Goal: Information Seeking & Learning: Learn about a topic

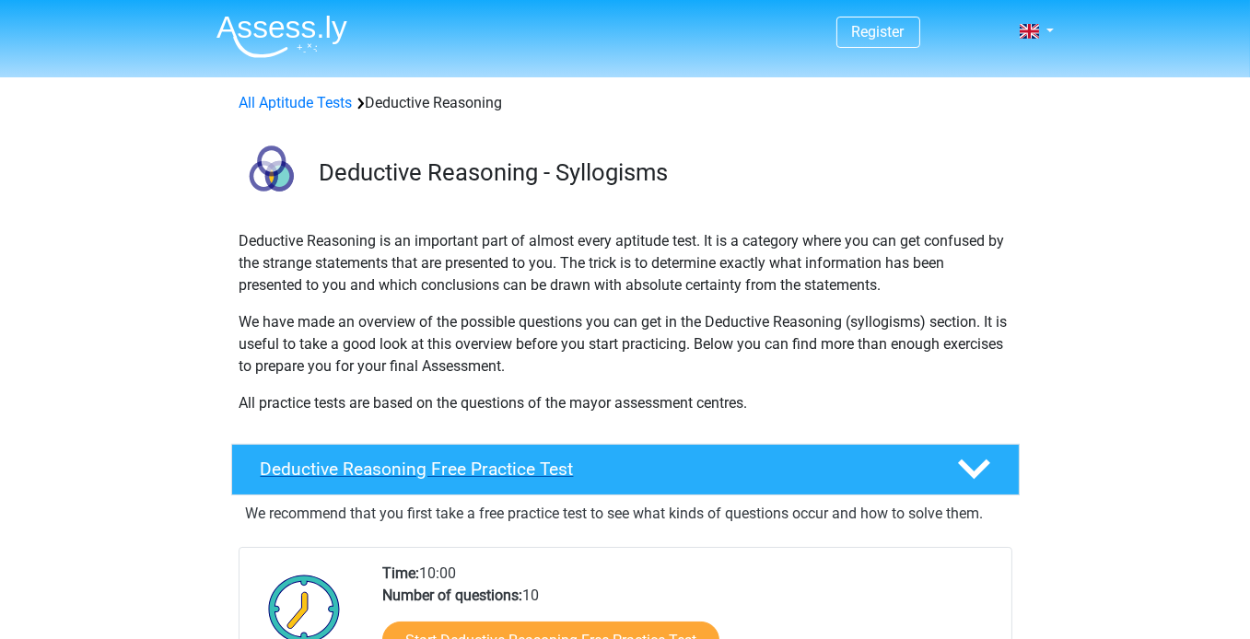
click at [744, 475] on h4 "Deductive Reasoning Free Practice Test" at bounding box center [594, 469] width 667 height 21
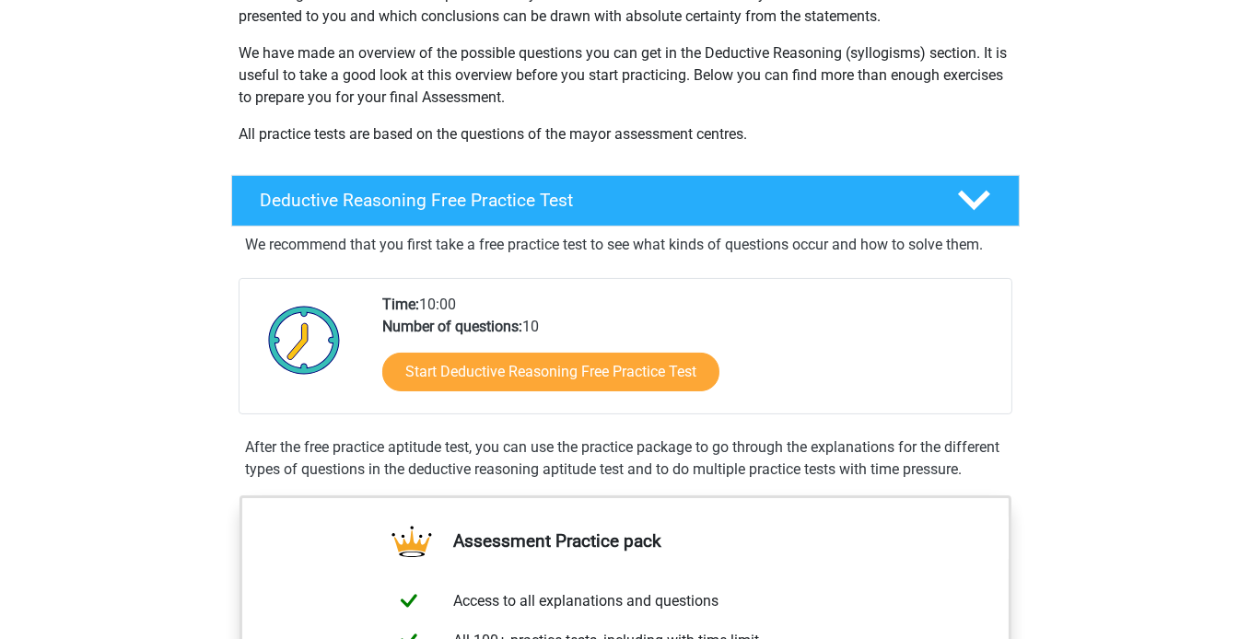
scroll to position [276, 0]
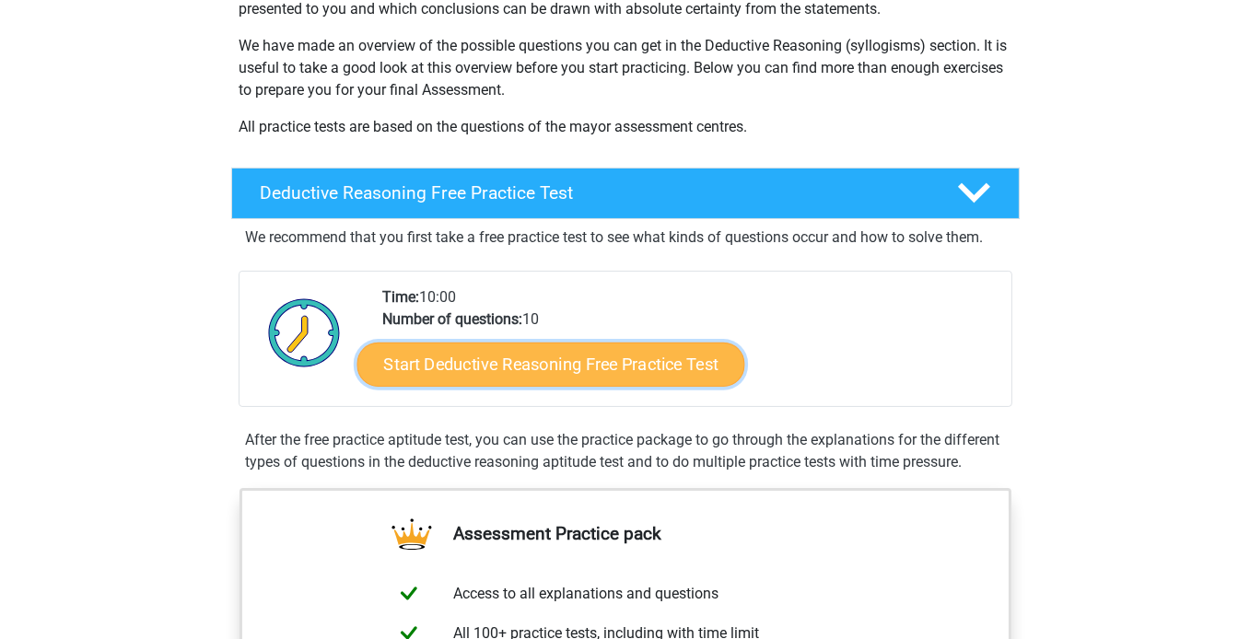
click at [576, 375] on link "Start Deductive Reasoning Free Practice Test" at bounding box center [550, 364] width 388 height 44
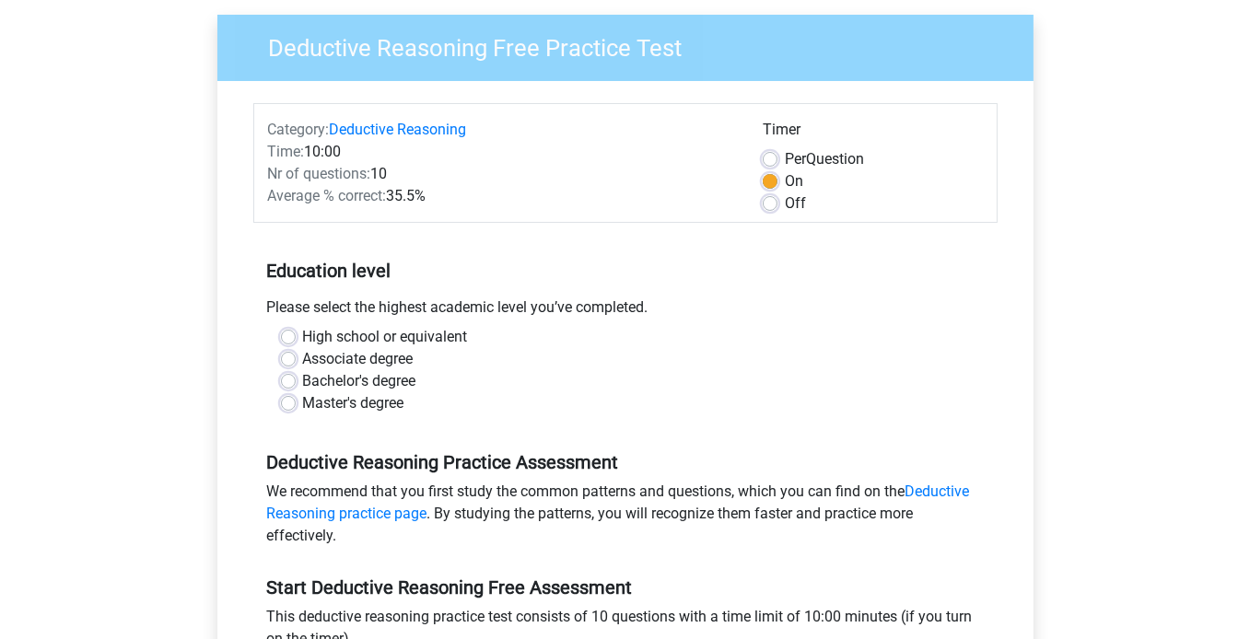
scroll to position [184, 0]
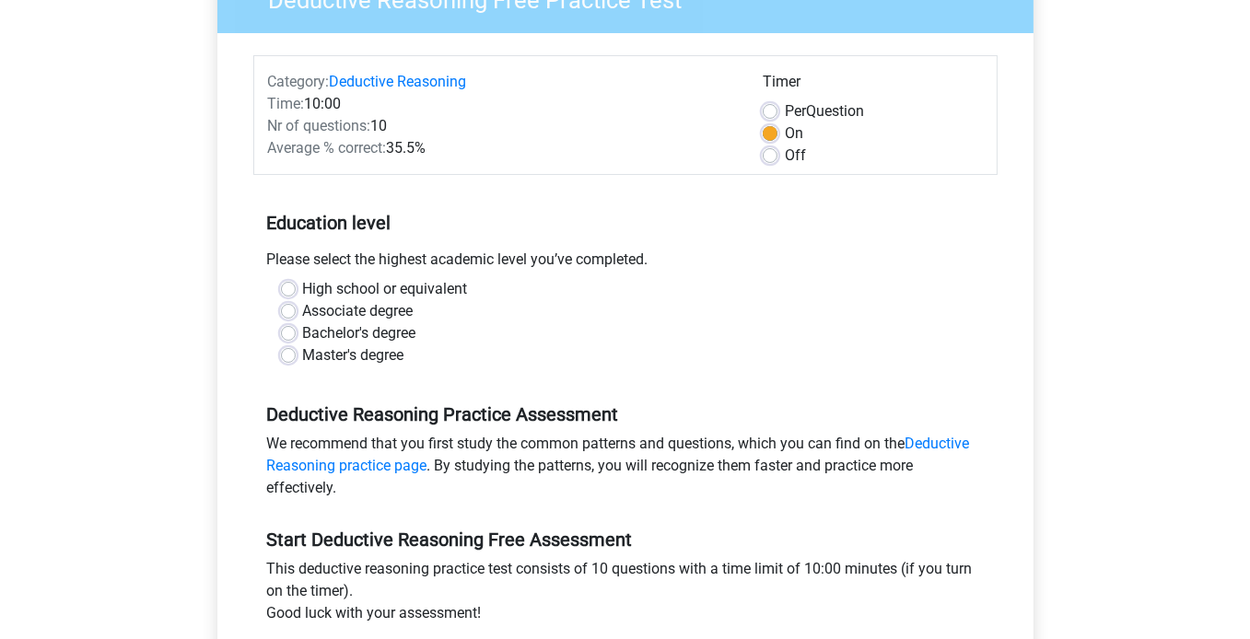
click at [303, 333] on label "Bachelor's degree" at bounding box center [359, 333] width 113 height 22
click at [286, 333] on input "Bachelor's degree" at bounding box center [288, 331] width 15 height 18
radio input "true"
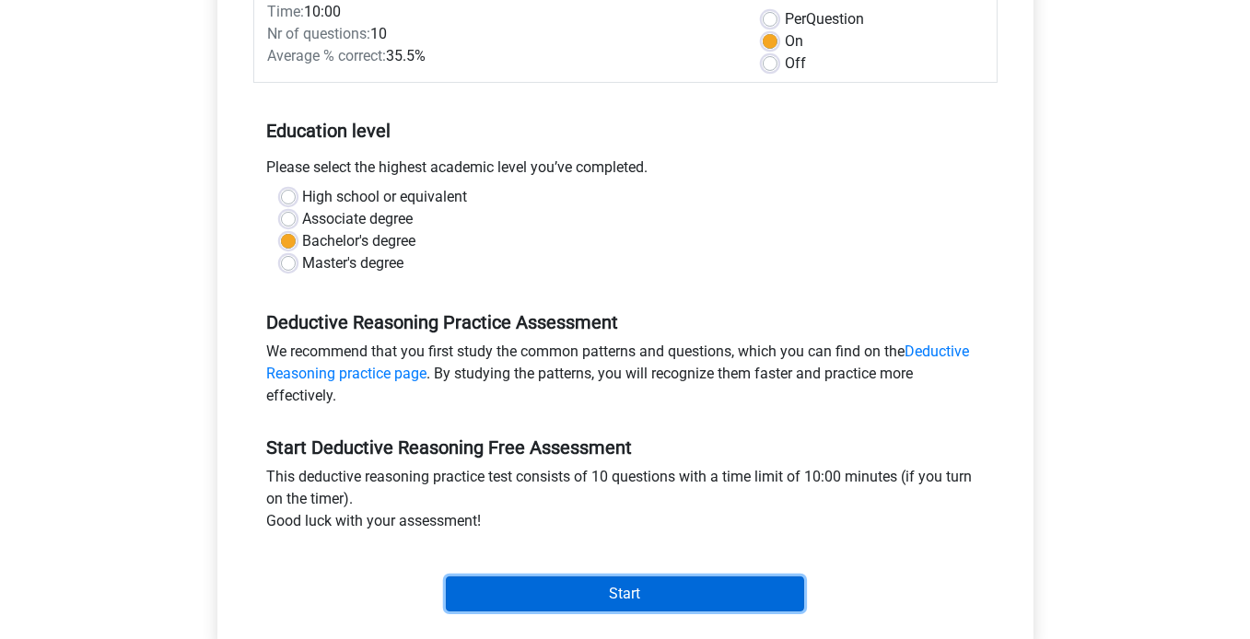
click at [581, 590] on input "Start" at bounding box center [625, 594] width 358 height 35
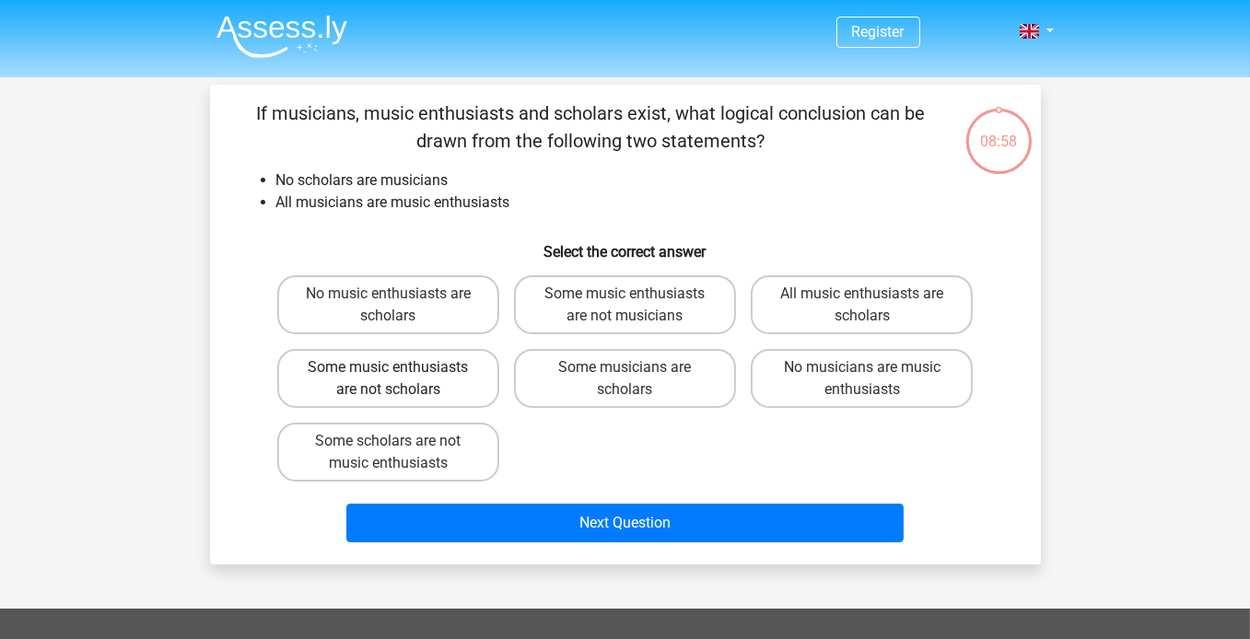
click at [470, 390] on label "Some music enthusiasts are not scholars" at bounding box center [388, 378] width 222 height 59
click at [400, 379] on input "Some music enthusiasts are not scholars" at bounding box center [394, 373] width 12 height 12
radio input "true"
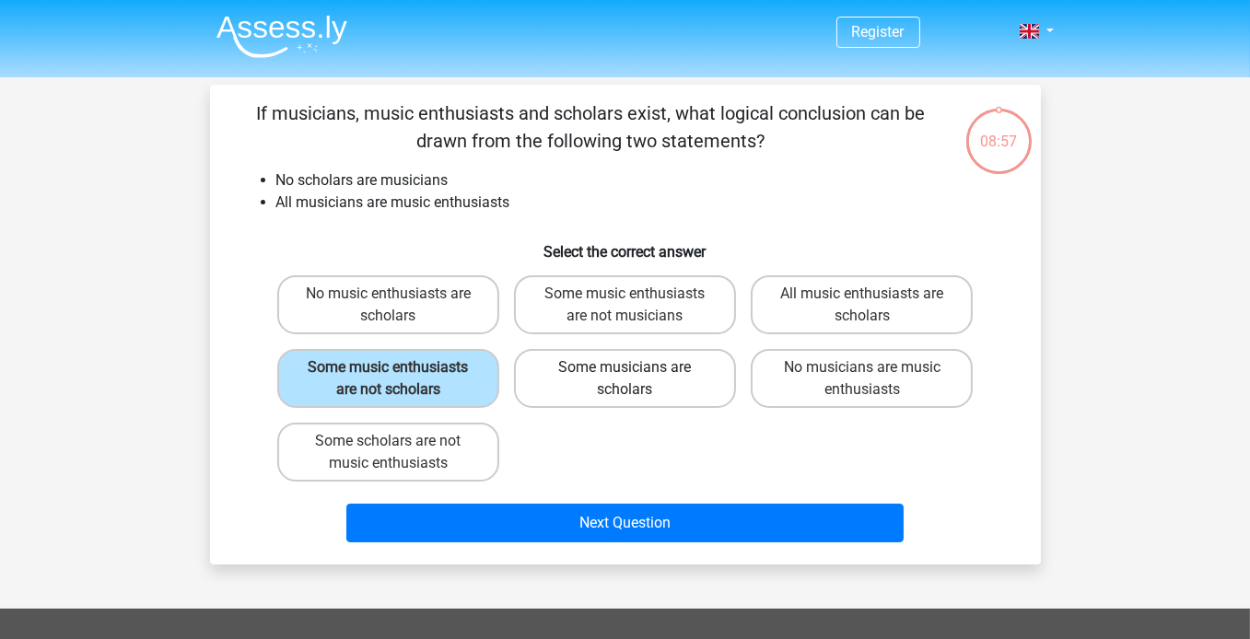
click at [629, 388] on label "Some musicians are scholars" at bounding box center [625, 378] width 222 height 59
click at [629, 379] on input "Some musicians are scholars" at bounding box center [630, 373] width 12 height 12
radio input "true"
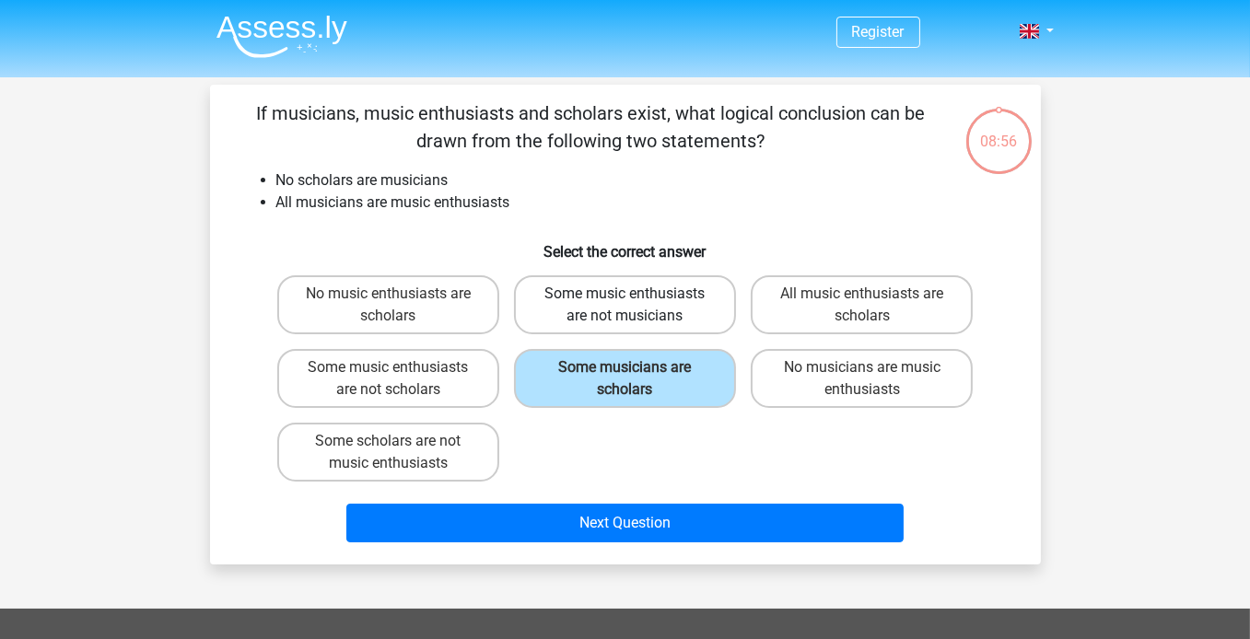
click at [627, 329] on label "Some music enthusiasts are not musicians" at bounding box center [625, 304] width 222 height 59
click at [627, 306] on input "Some music enthusiasts are not musicians" at bounding box center [630, 300] width 12 height 12
radio input "true"
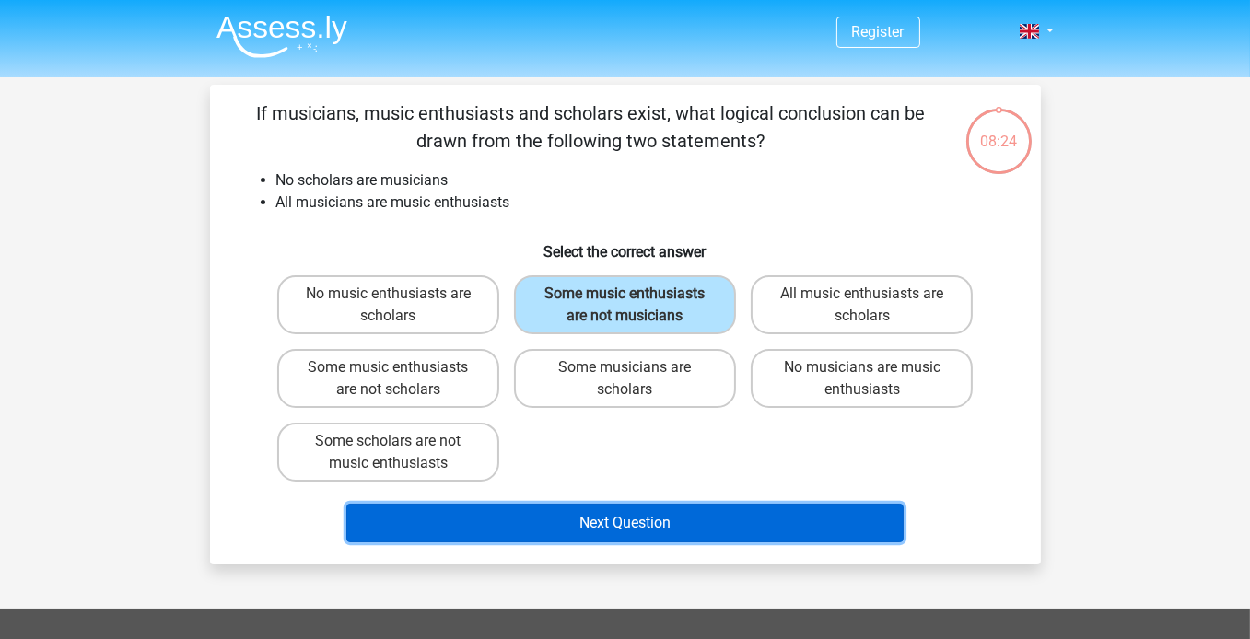
click at [615, 521] on button "Next Question" at bounding box center [624, 523] width 557 height 39
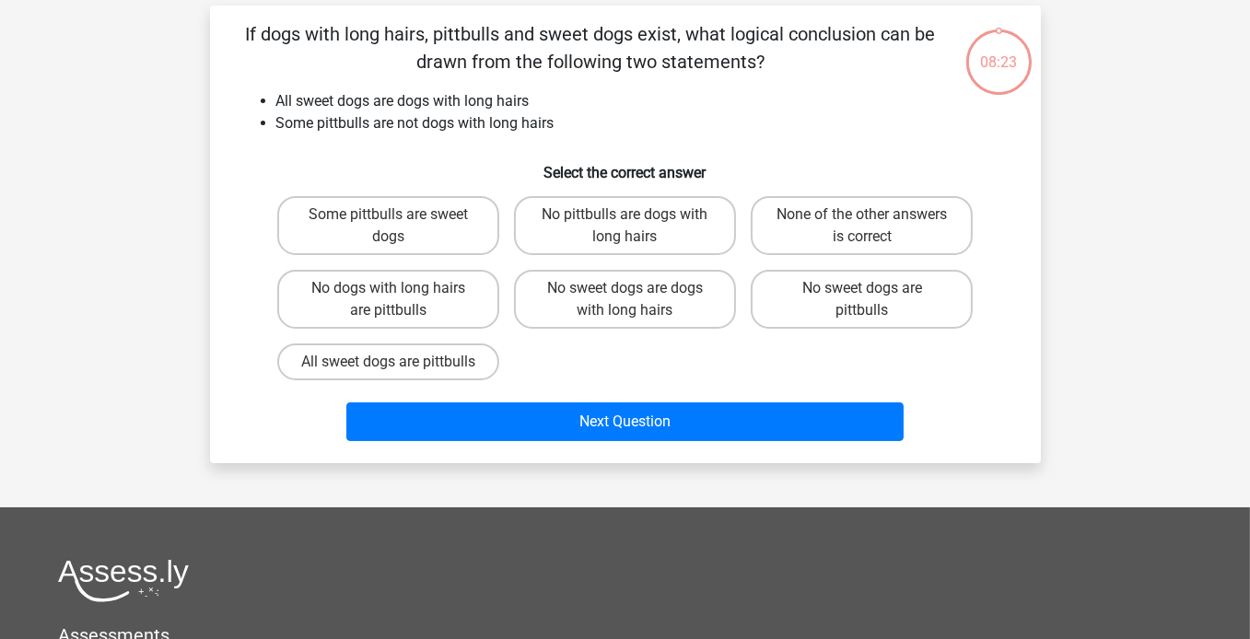
scroll to position [85, 0]
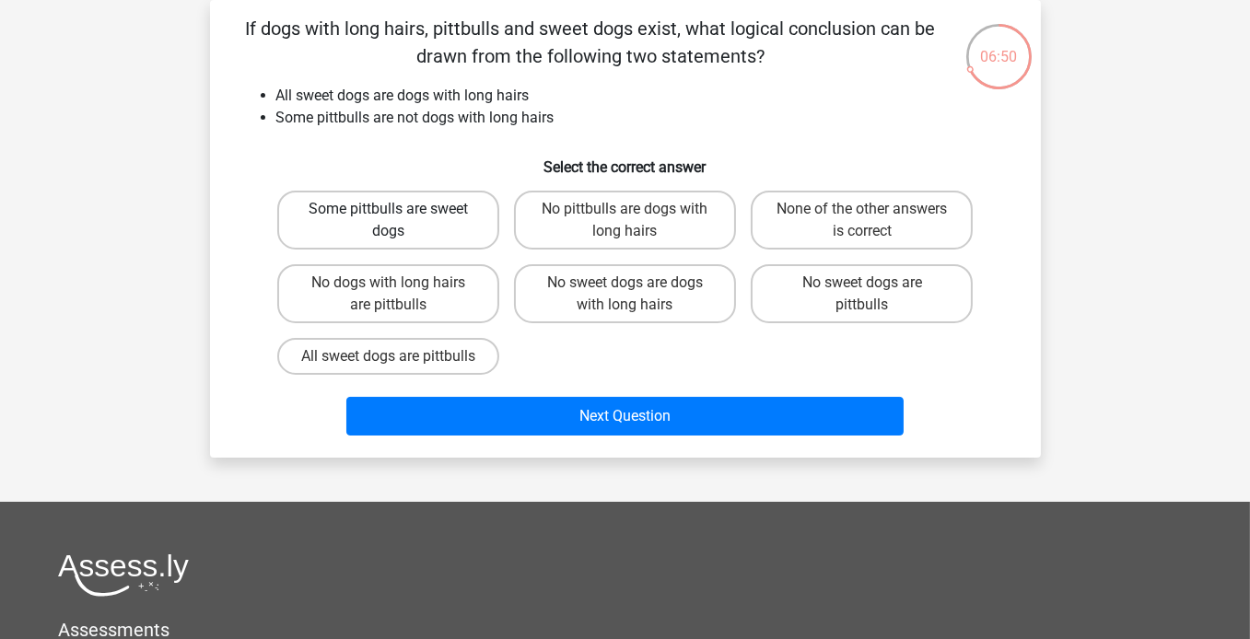
click at [445, 227] on label "Some pittbulls are sweet dogs" at bounding box center [388, 220] width 222 height 59
click at [400, 221] on input "Some pittbulls are sweet dogs" at bounding box center [394, 215] width 12 height 12
radio input "true"
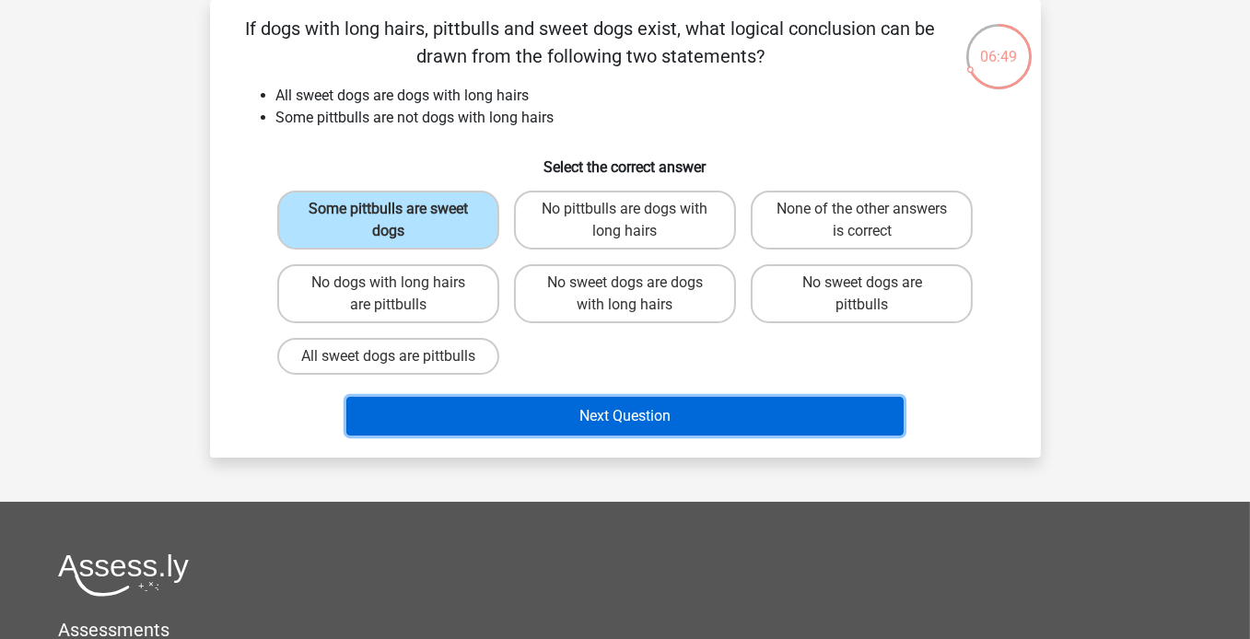
click at [614, 436] on button "Next Question" at bounding box center [624, 416] width 557 height 39
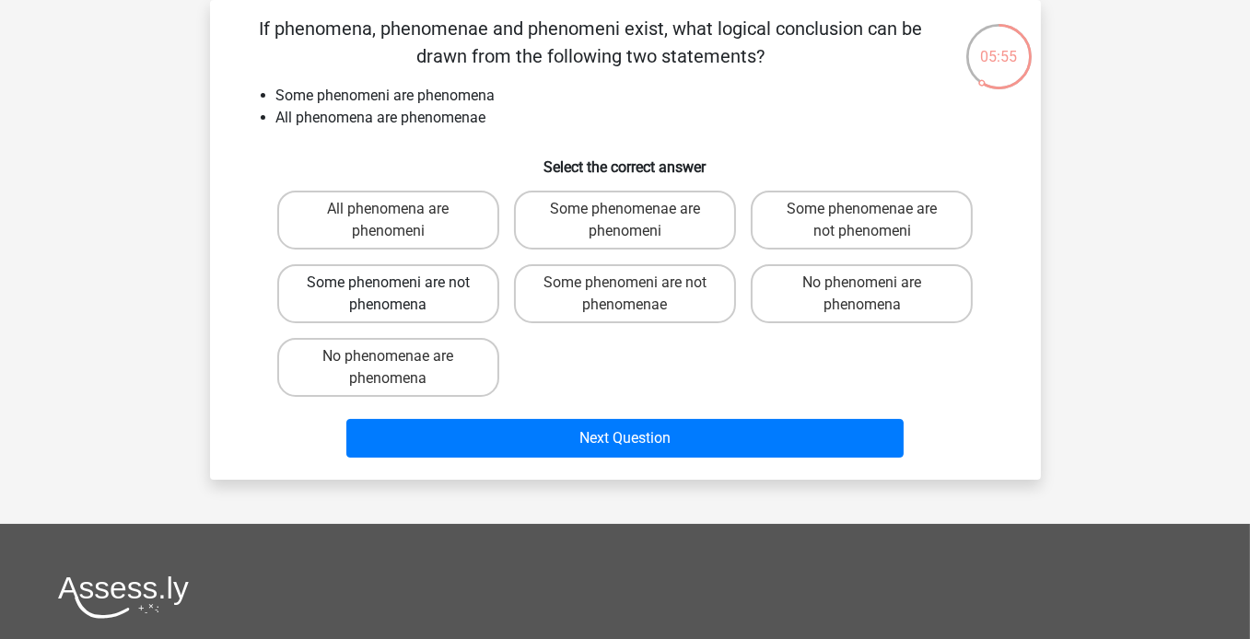
click at [460, 302] on label "Some phenomeni are not phenomena" at bounding box center [388, 293] width 222 height 59
click at [400, 295] on input "Some phenomeni are not phenomena" at bounding box center [394, 289] width 12 height 12
radio input "true"
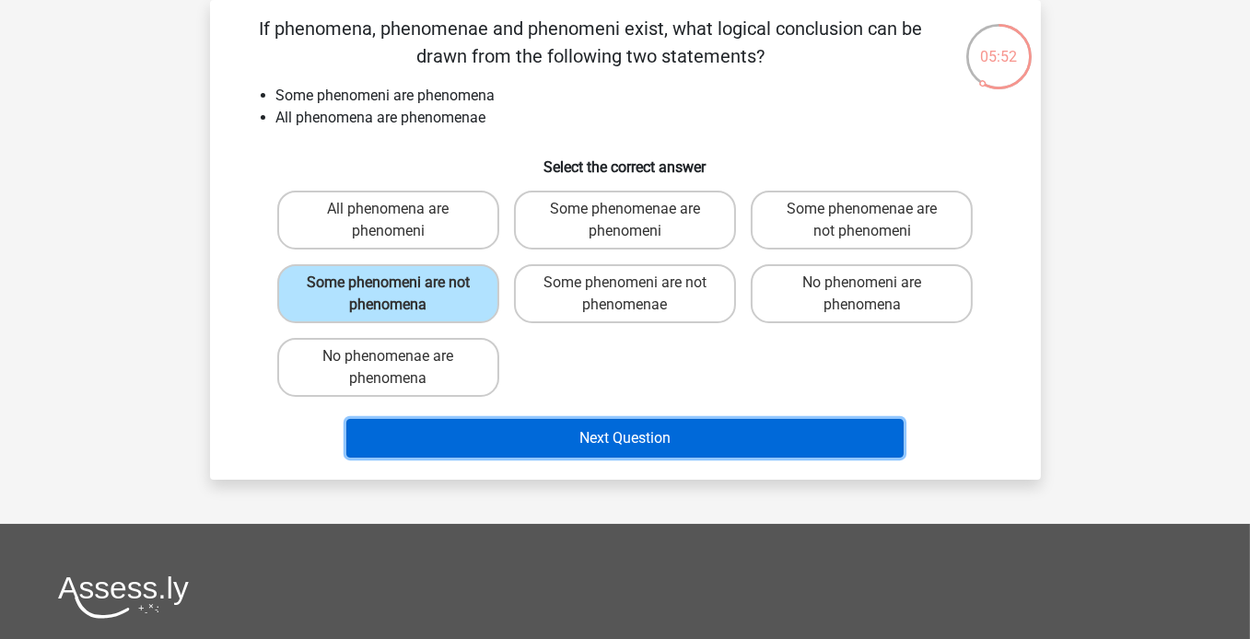
click at [663, 426] on button "Next Question" at bounding box center [624, 438] width 557 height 39
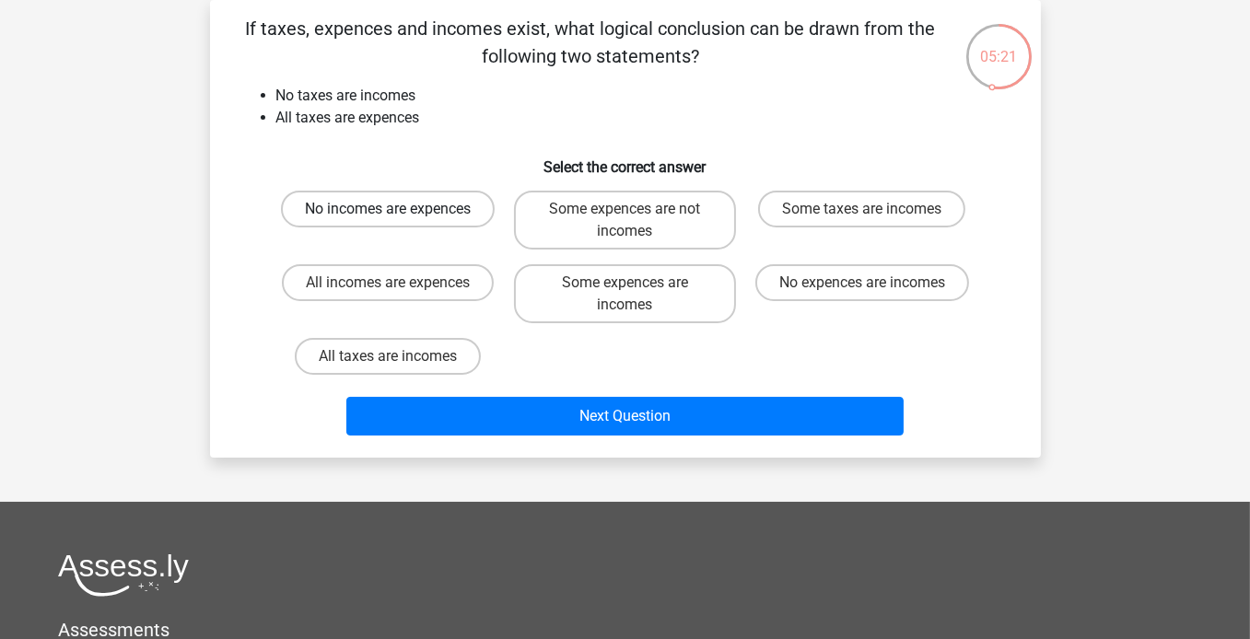
click at [444, 212] on label "No incomes are expences" at bounding box center [388, 209] width 214 height 37
click at [400, 212] on input "No incomes are expences" at bounding box center [394, 215] width 12 height 12
radio input "true"
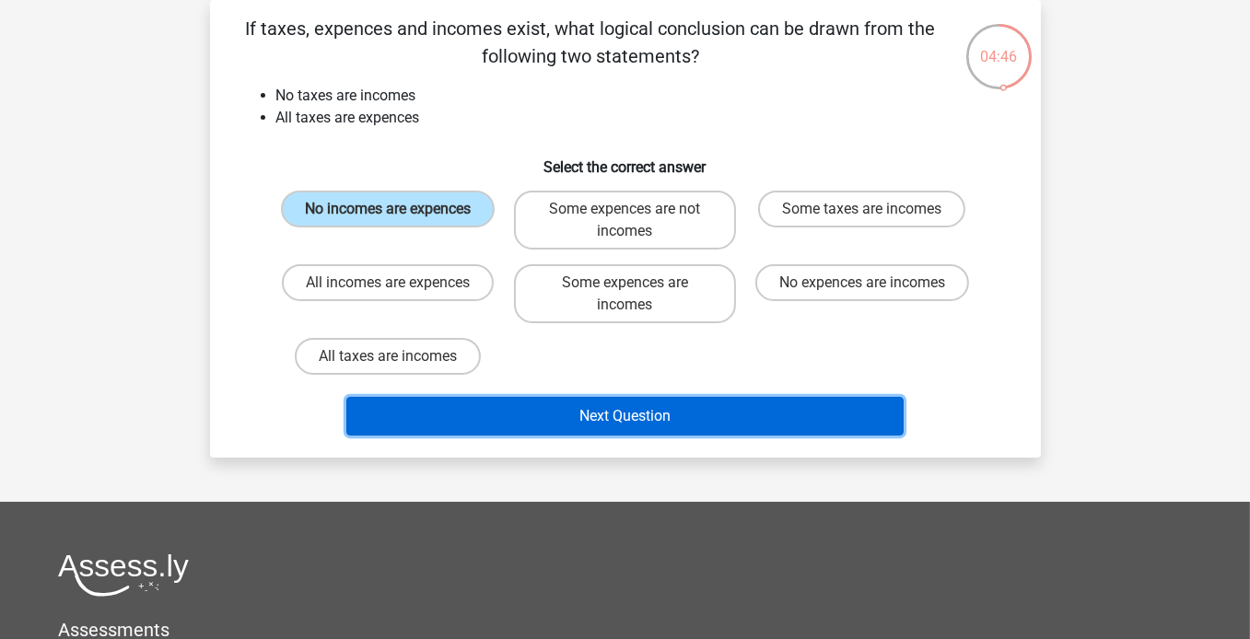
click at [602, 423] on button "Next Question" at bounding box center [624, 416] width 557 height 39
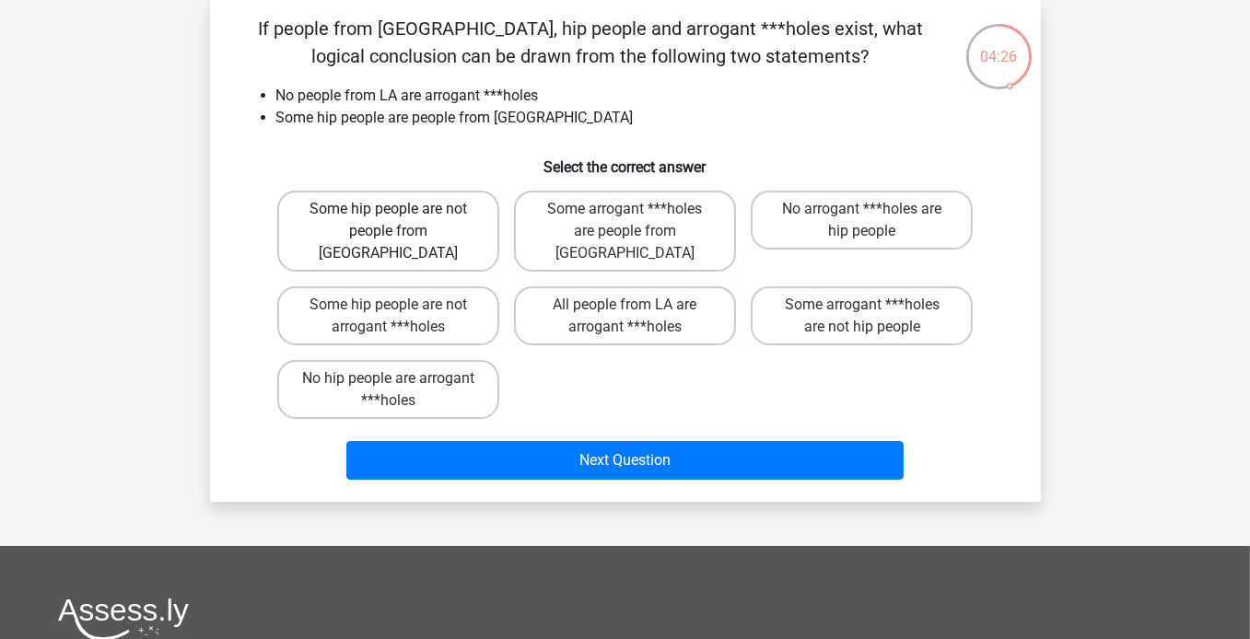
click at [448, 230] on label "Some hip people are not people from LA" at bounding box center [388, 231] width 222 height 81
click at [400, 221] on input "Some hip people are not people from LA" at bounding box center [394, 215] width 12 height 12
radio input "true"
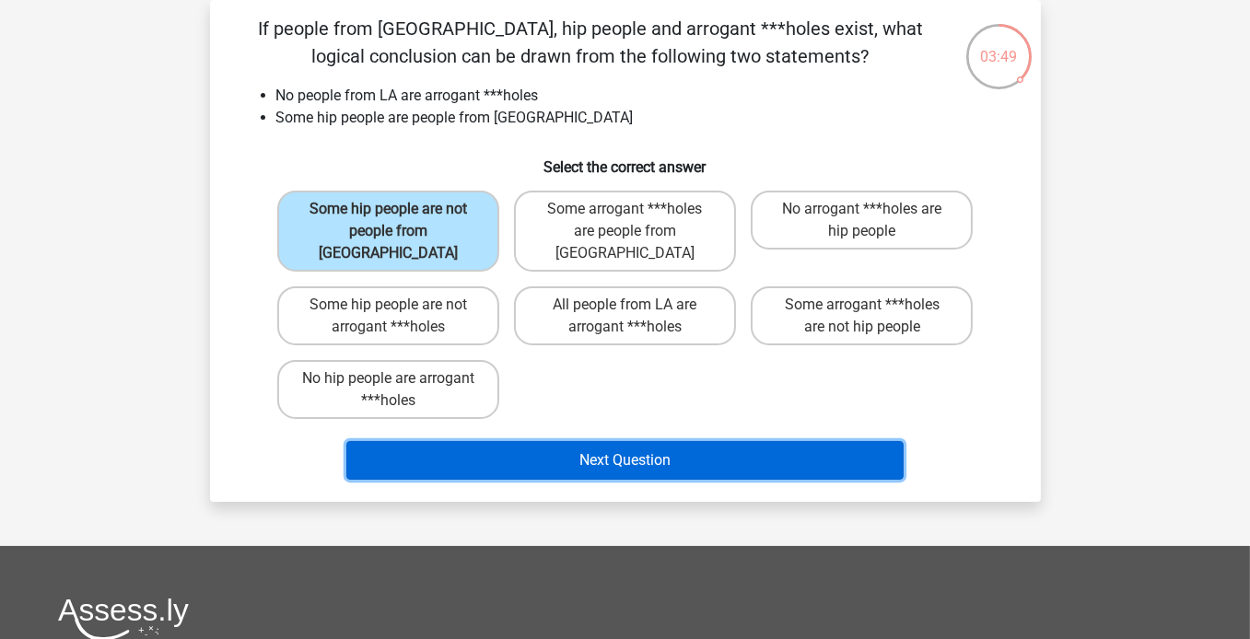
click at [626, 448] on button "Next Question" at bounding box center [624, 460] width 557 height 39
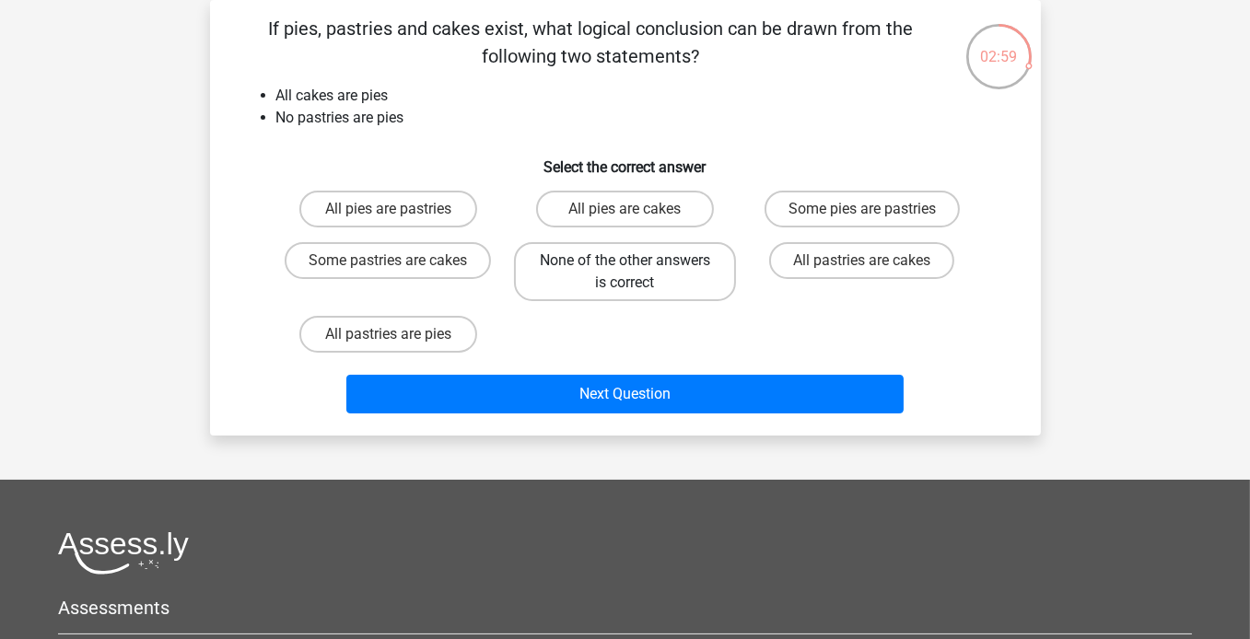
drag, startPoint x: 749, startPoint y: 285, endPoint x: 719, endPoint y: 287, distance: 29.6
click at [746, 285] on div "All pastries are cakes" at bounding box center [861, 272] width 237 height 74
click at [663, 279] on label "None of the other answers is correct" at bounding box center [625, 271] width 222 height 59
click at [636, 273] on input "None of the other answers is correct" at bounding box center [630, 267] width 12 height 12
radio input "true"
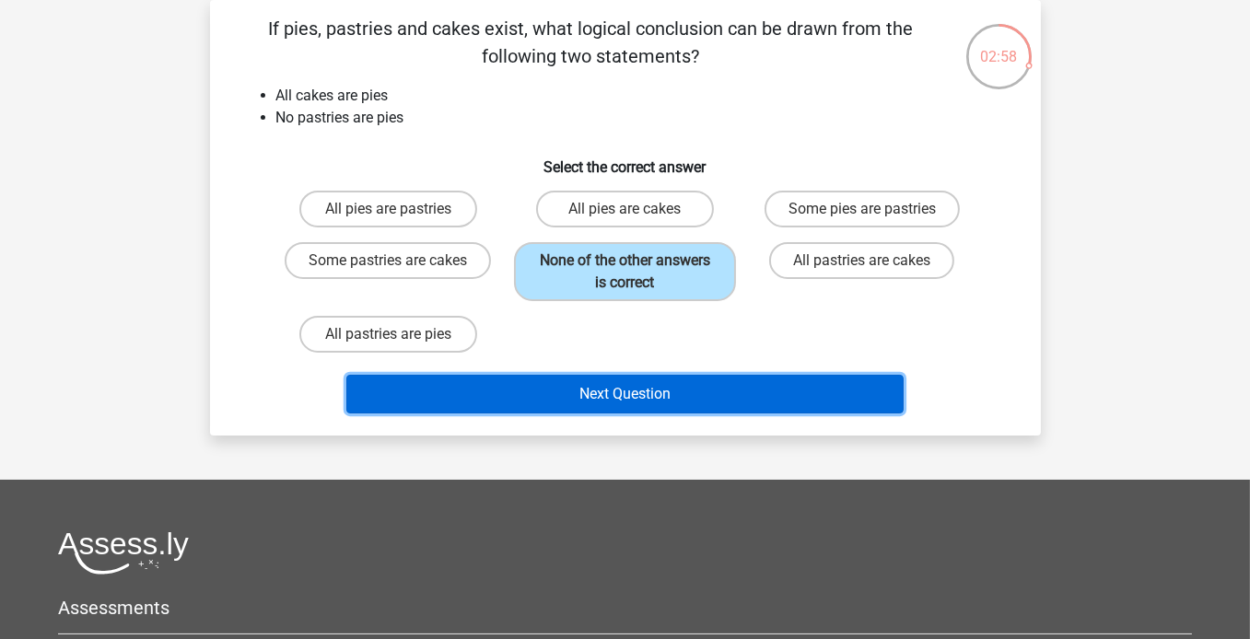
click at [670, 386] on button "Next Question" at bounding box center [624, 394] width 557 height 39
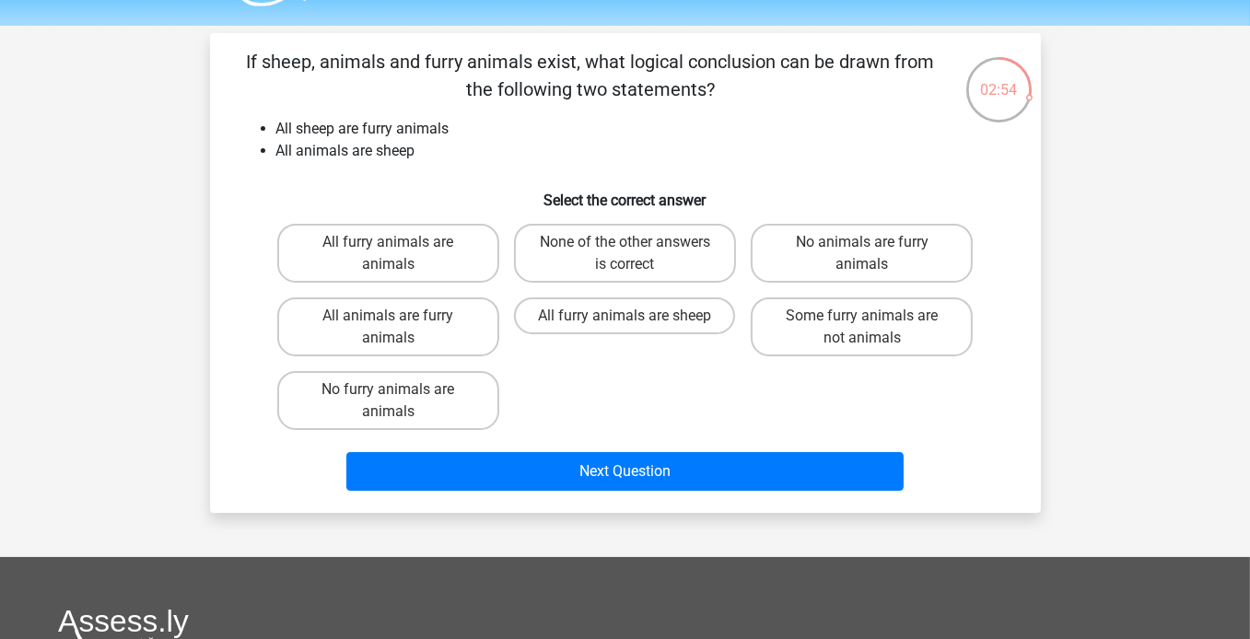
scroll to position [92, 0]
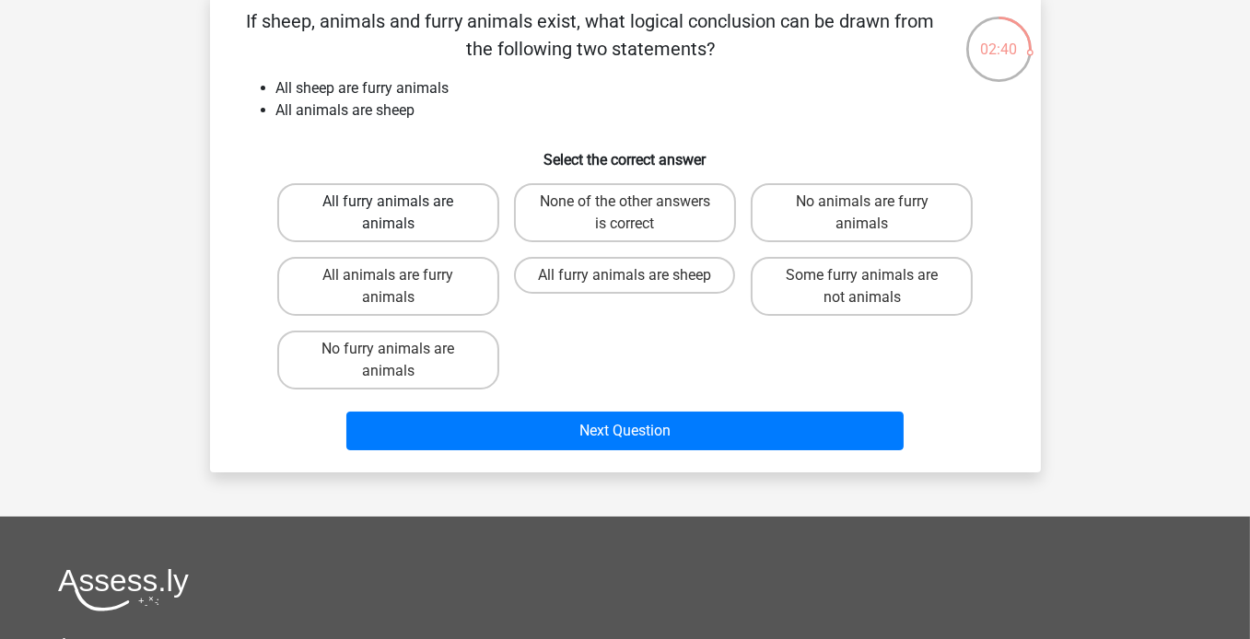
click at [439, 232] on label "All furry animals are animals" at bounding box center [388, 212] width 222 height 59
click at [400, 214] on input "All furry animals are animals" at bounding box center [394, 208] width 12 height 12
radio input "true"
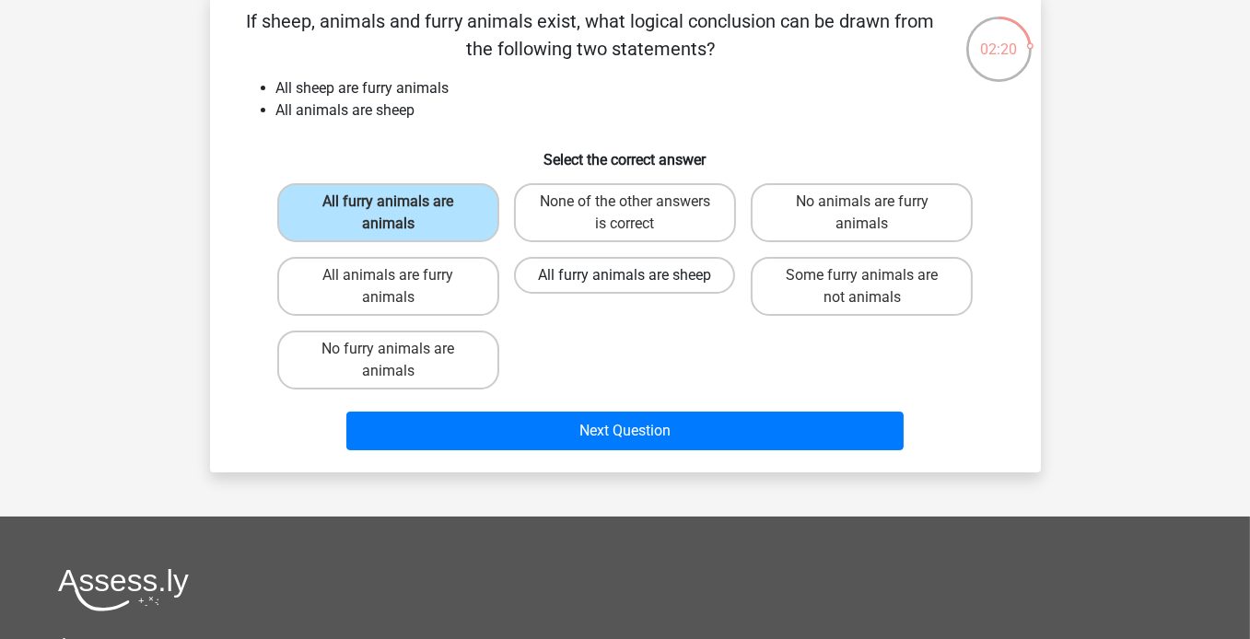
click at [644, 281] on label "All furry animals are sheep" at bounding box center [624, 275] width 221 height 37
click at [636, 281] on input "All furry animals are sheep" at bounding box center [630, 281] width 12 height 12
radio input "true"
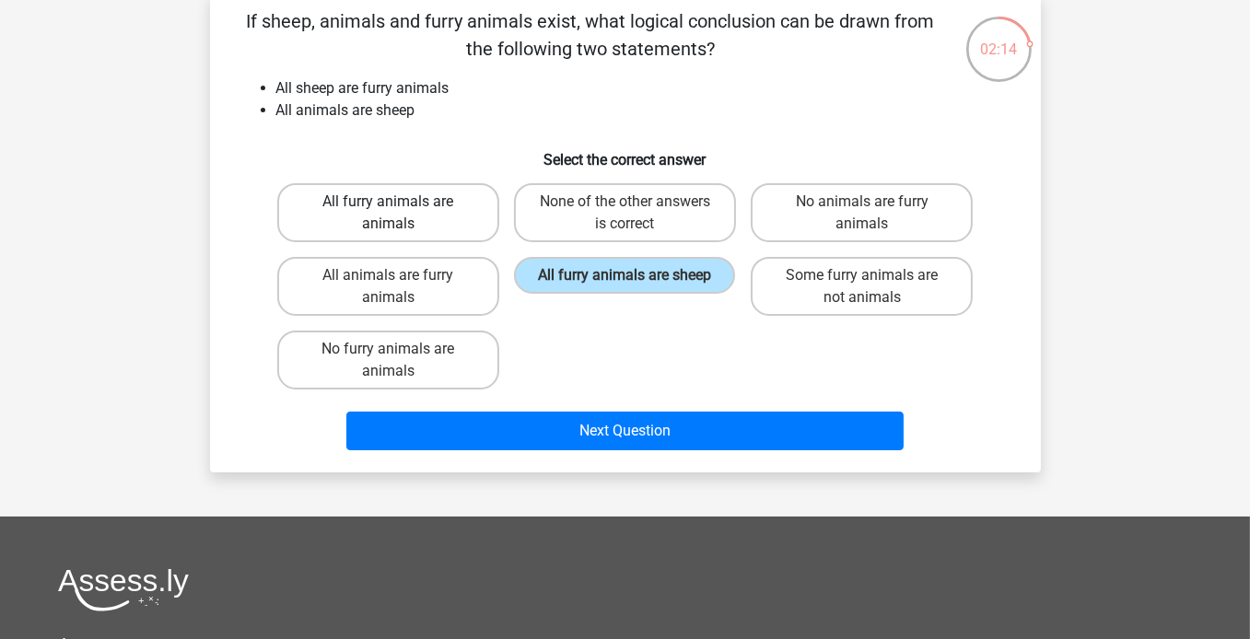
click at [405, 218] on label "All furry animals are animals" at bounding box center [388, 212] width 222 height 59
click at [400, 214] on input "All furry animals are animals" at bounding box center [394, 208] width 12 height 12
radio input "true"
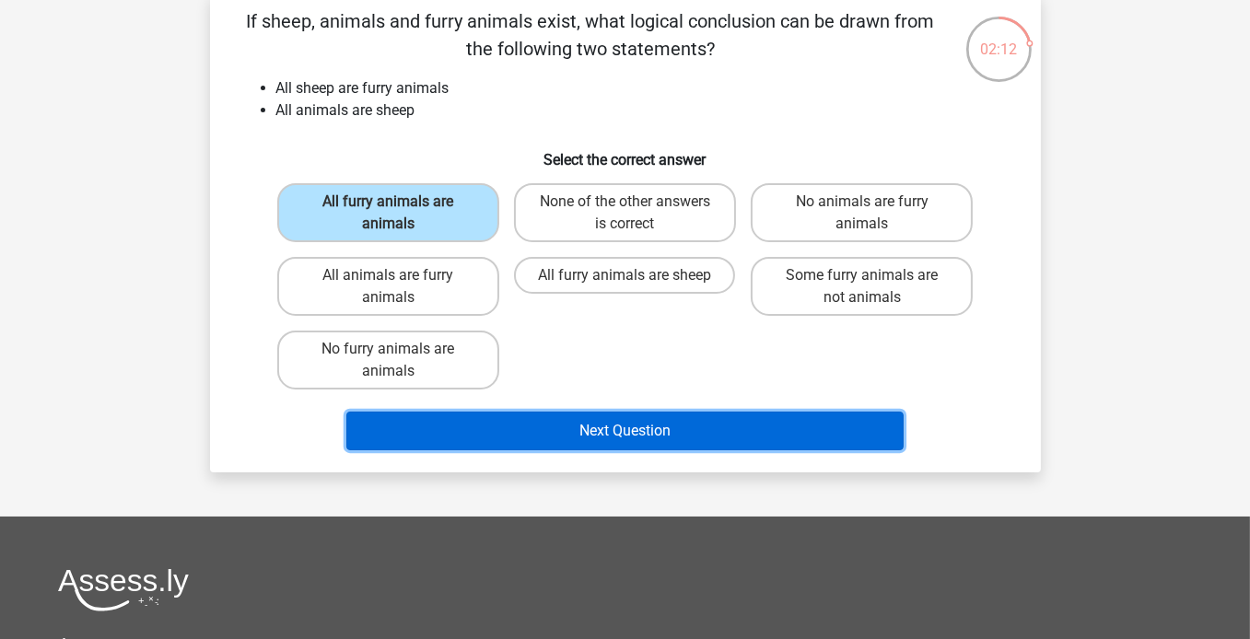
click at [581, 426] on button "Next Question" at bounding box center [624, 431] width 557 height 39
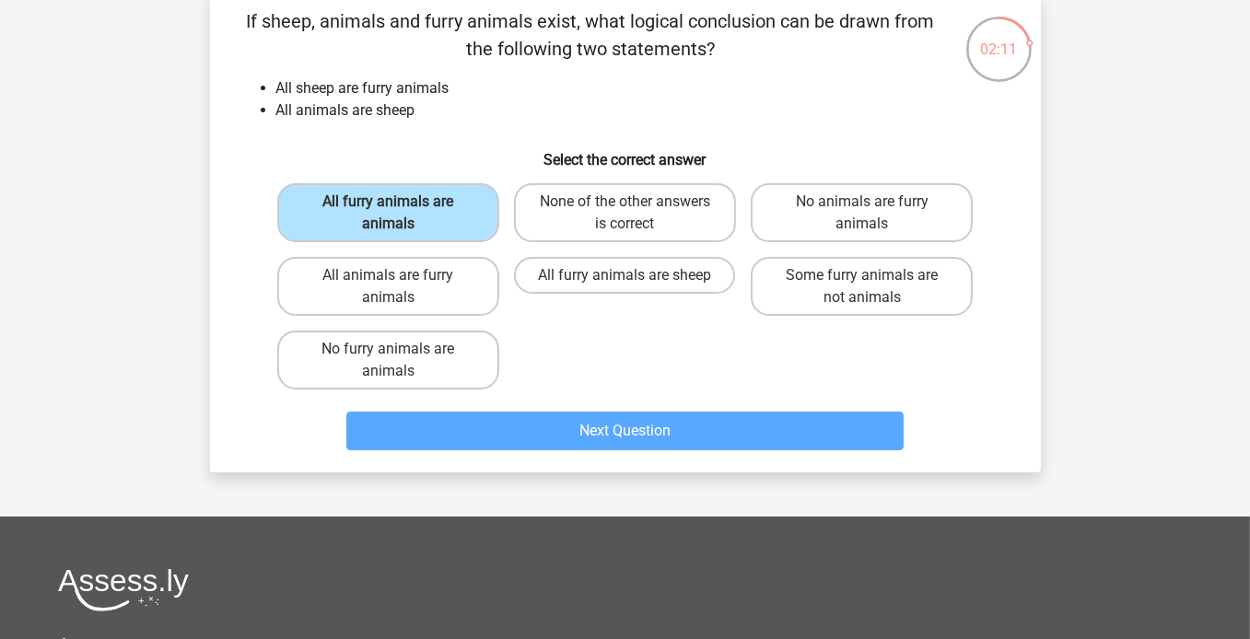
scroll to position [85, 0]
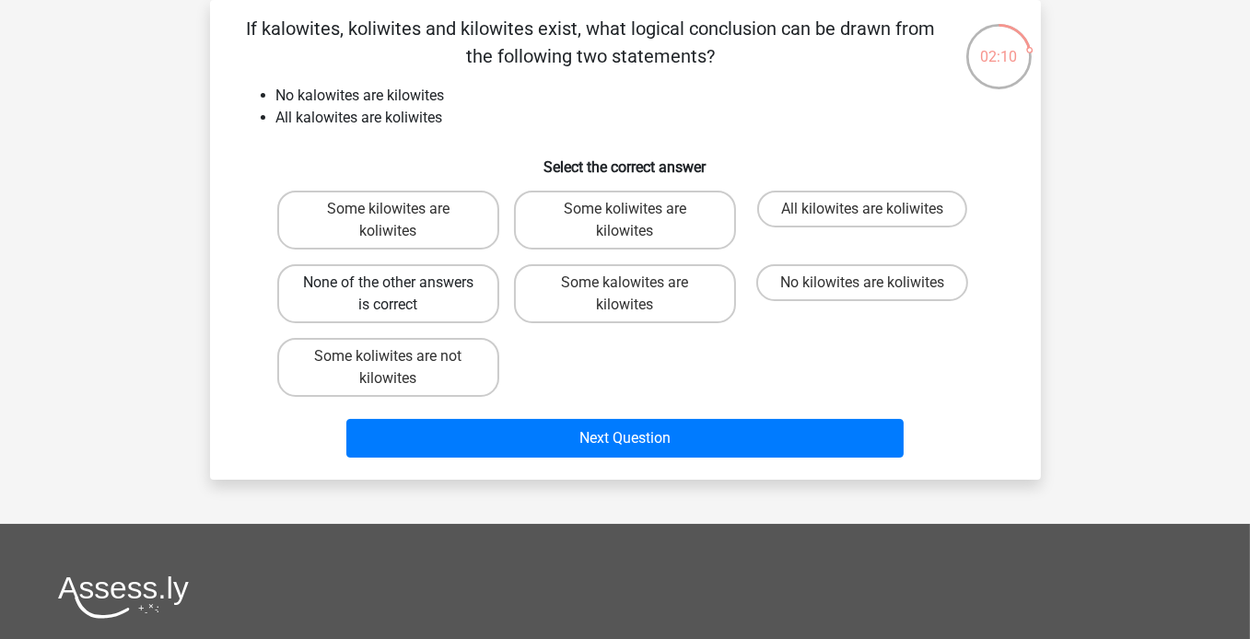
click at [445, 299] on label "None of the other answers is correct" at bounding box center [388, 293] width 222 height 59
click at [400, 295] on input "None of the other answers is correct" at bounding box center [394, 289] width 12 height 12
radio input "true"
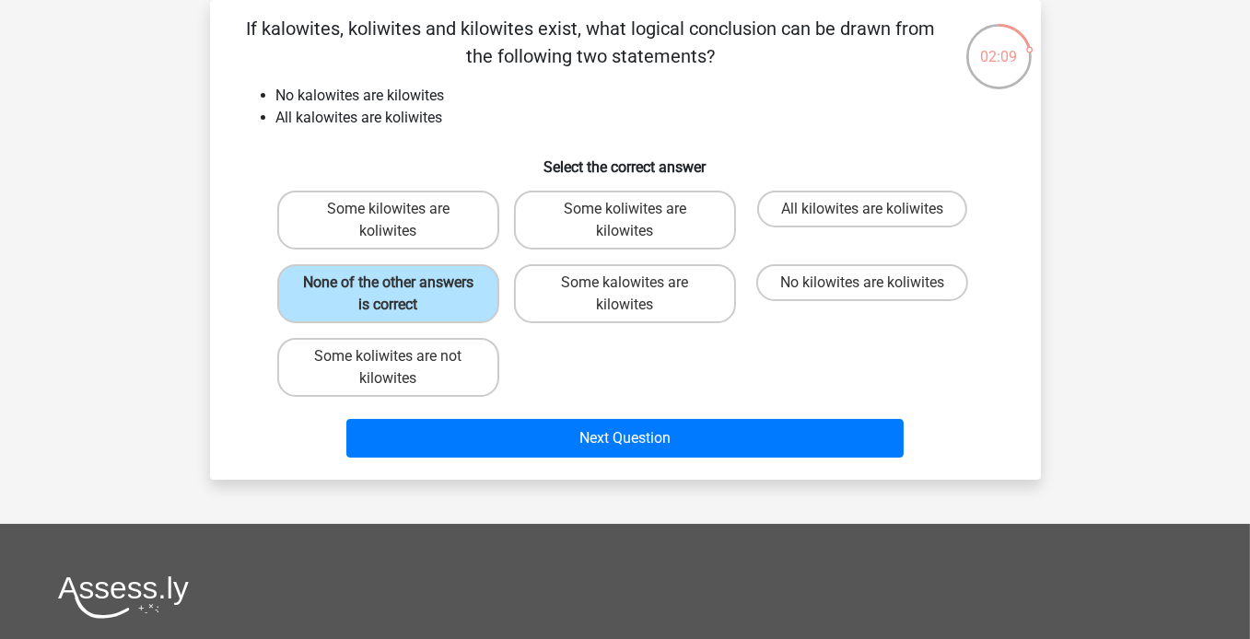
click at [590, 414] on div "Next Question" at bounding box center [625, 434] width 772 height 61
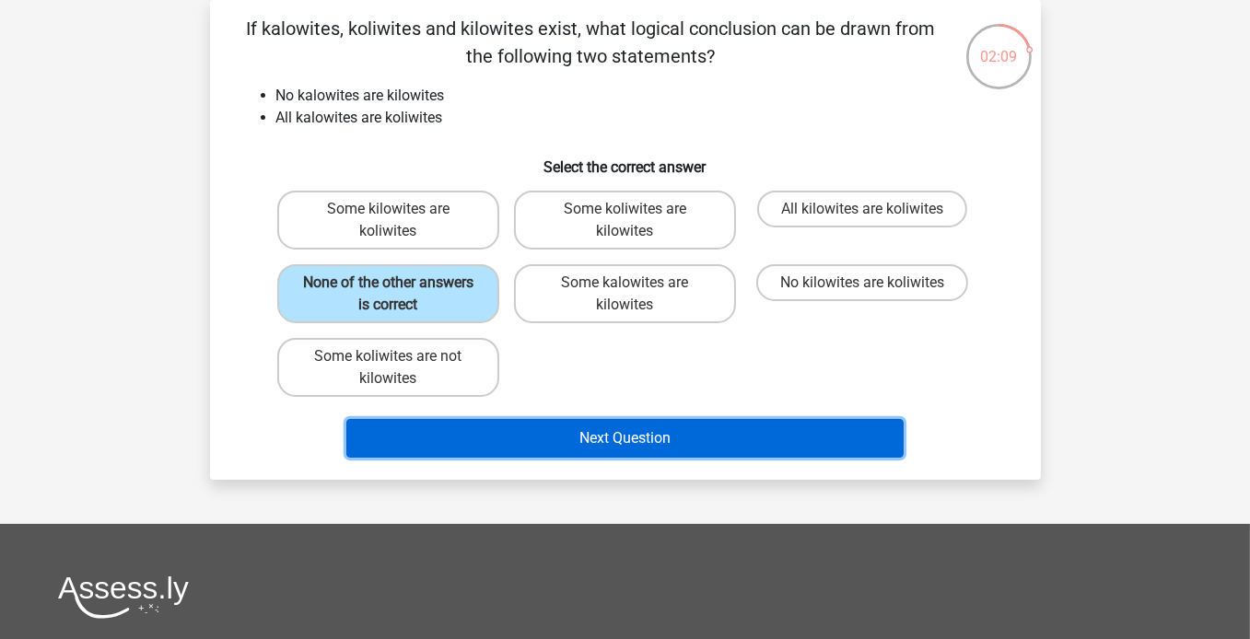
click at [588, 437] on button "Next Question" at bounding box center [624, 438] width 557 height 39
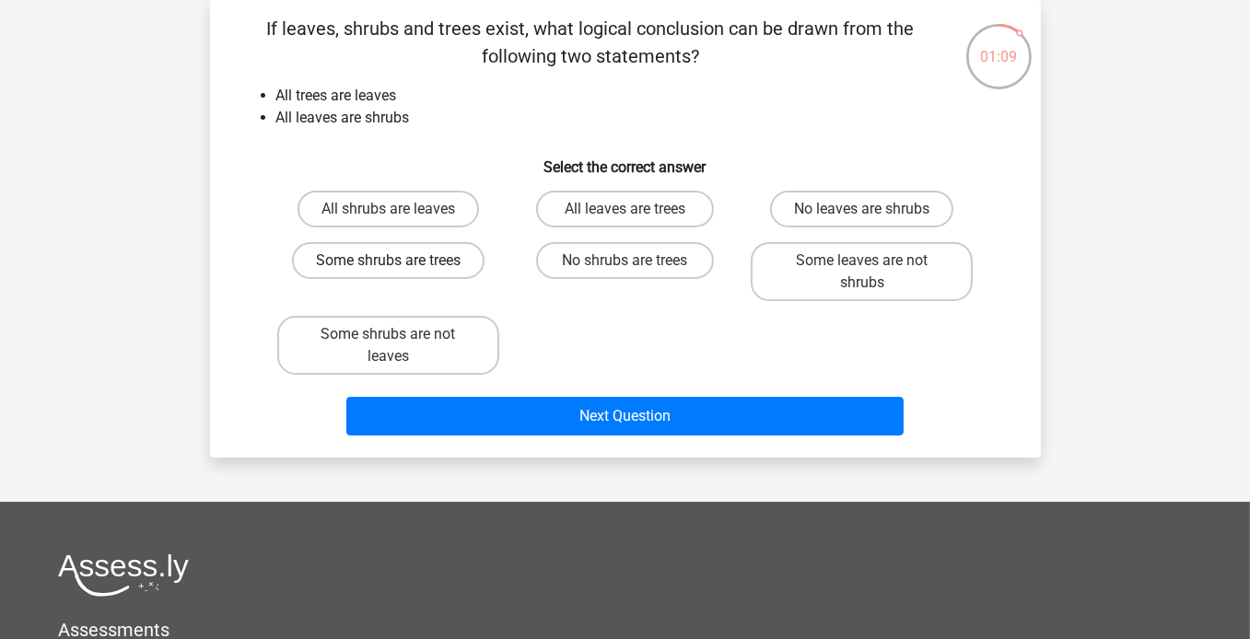
click at [445, 265] on label "Some shrubs are trees" at bounding box center [388, 260] width 192 height 37
click at [400, 265] on input "Some shrubs are trees" at bounding box center [394, 267] width 12 height 12
radio input "true"
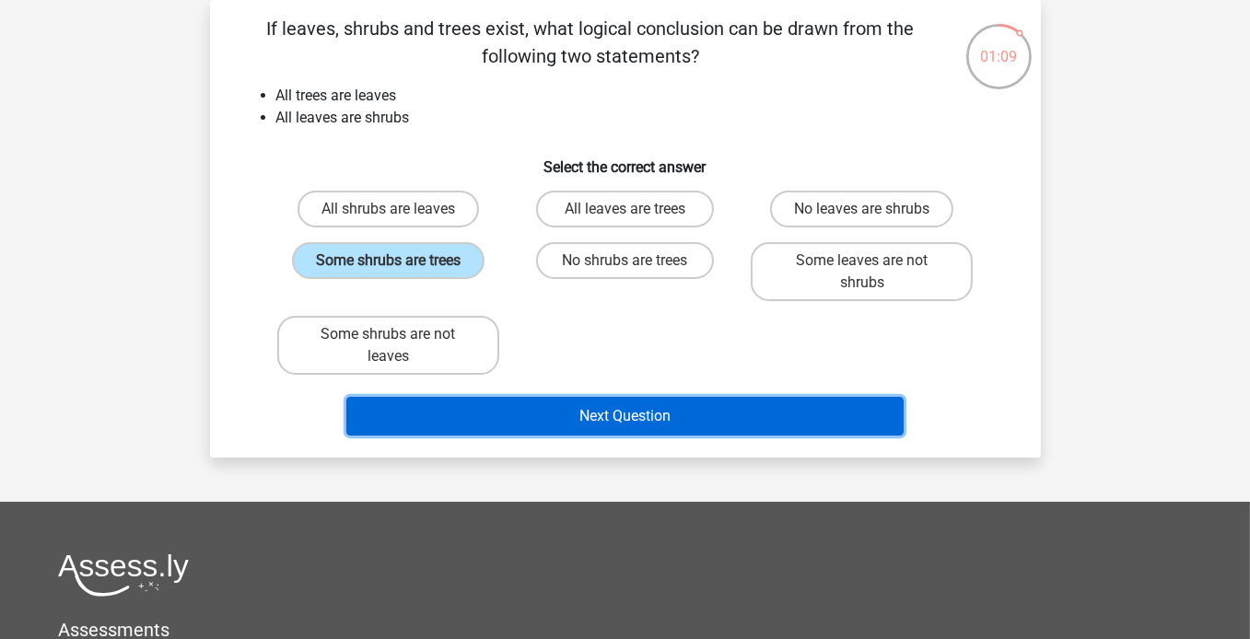
click at [597, 408] on button "Next Question" at bounding box center [624, 416] width 557 height 39
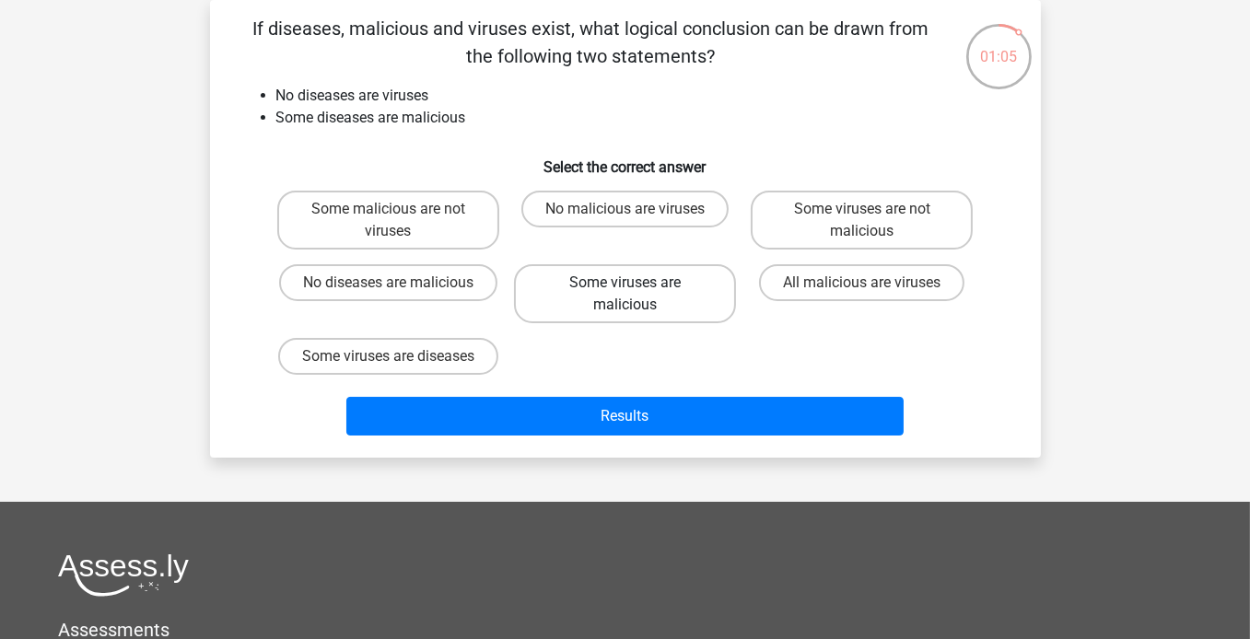
click at [596, 285] on label "Some viruses are malicious" at bounding box center [625, 293] width 222 height 59
click at [624, 285] on input "Some viruses are malicious" at bounding box center [630, 289] width 12 height 12
radio input "true"
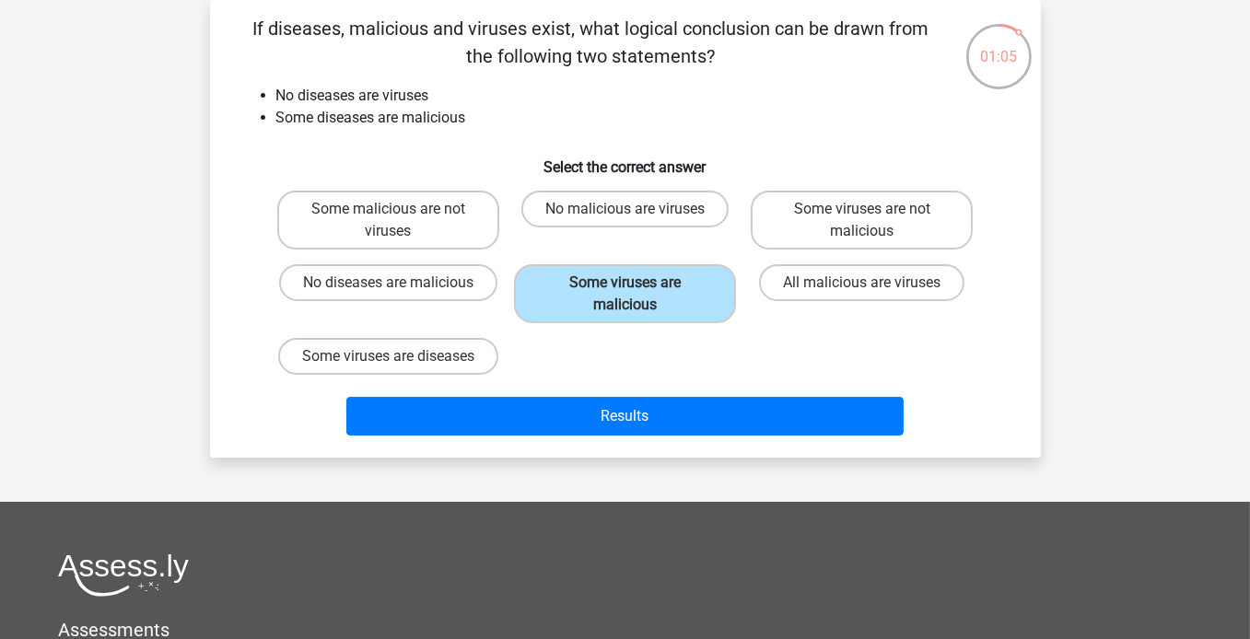
click at [639, 393] on div "Results" at bounding box center [625, 412] width 772 height 61
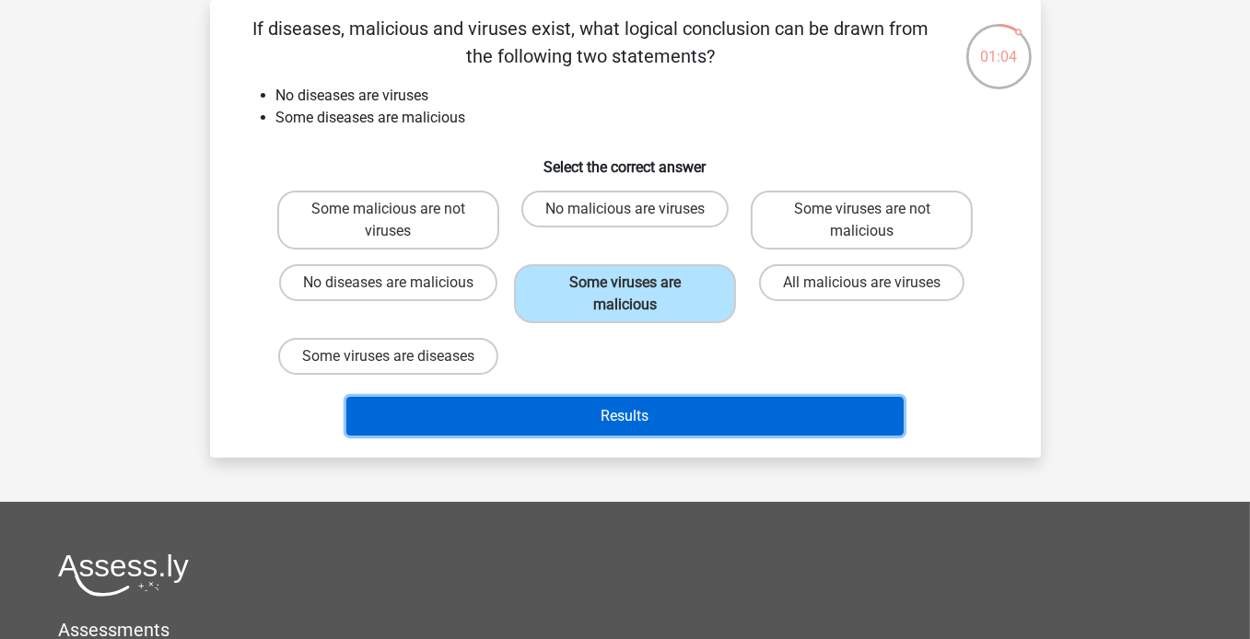
click at [638, 412] on button "Results" at bounding box center [624, 416] width 557 height 39
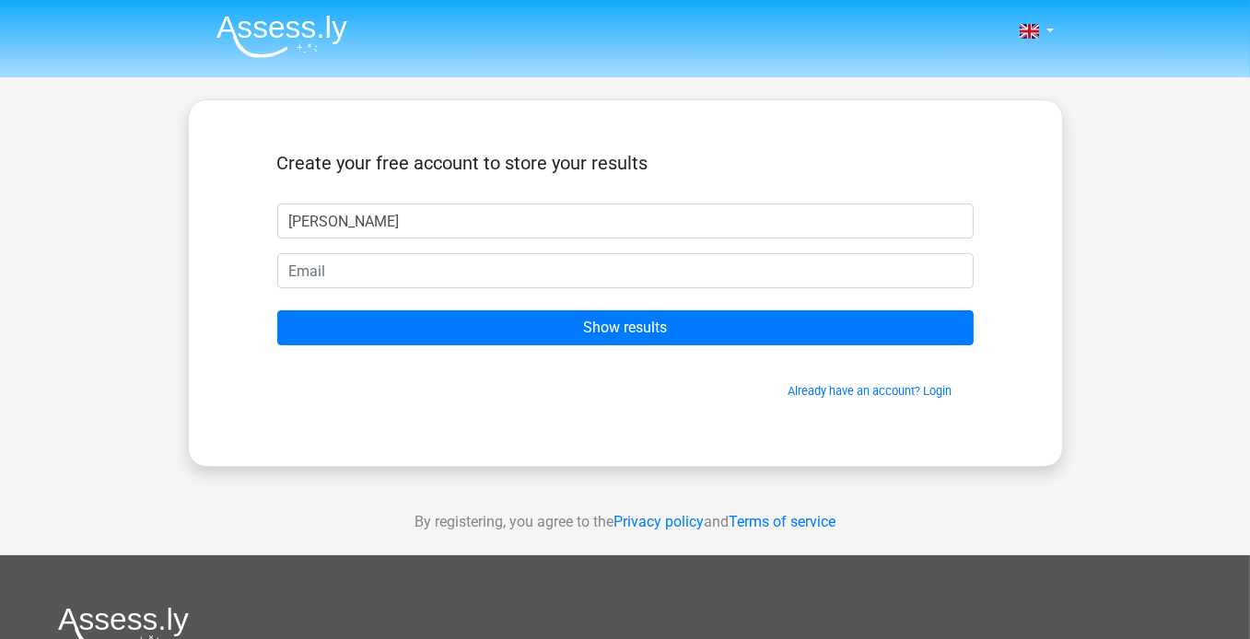
type input "[PERSON_NAME]"
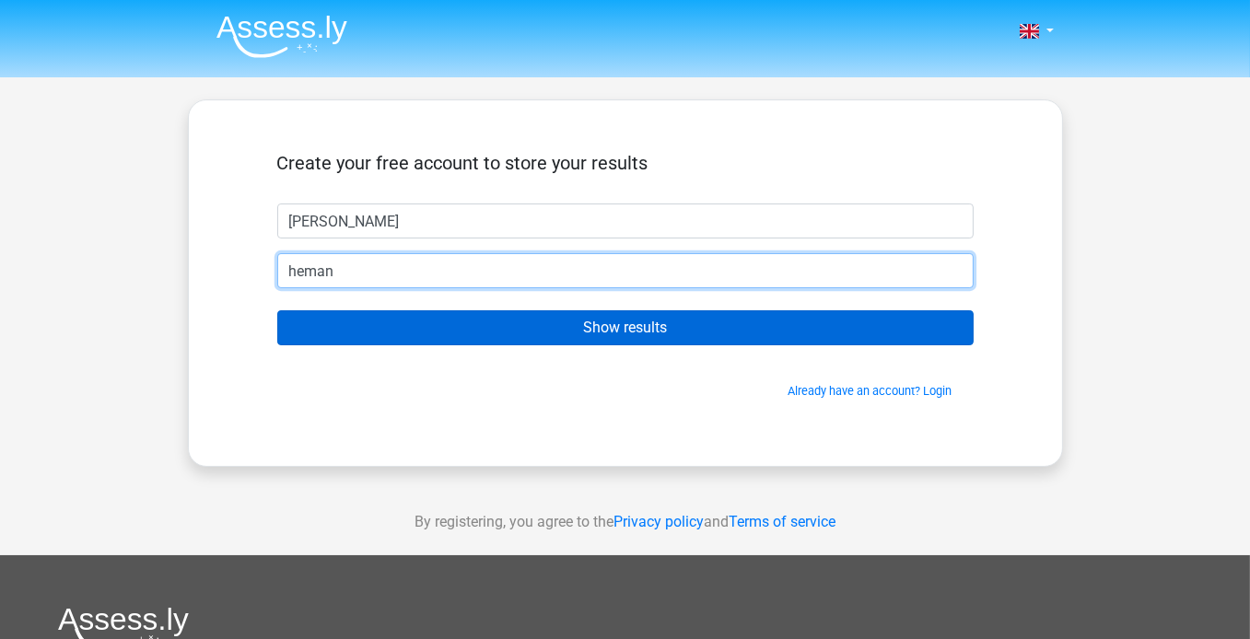
type input "[EMAIL_ADDRESS][DOMAIN_NAME]"
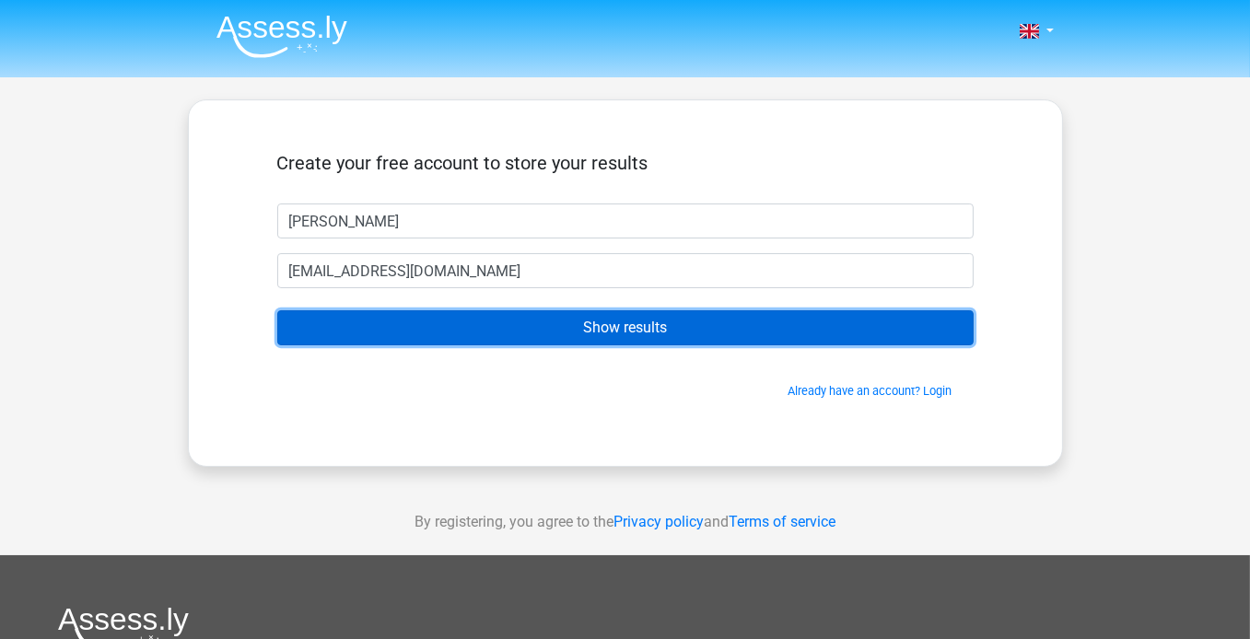
click at [594, 330] on input "Show results" at bounding box center [625, 327] width 696 height 35
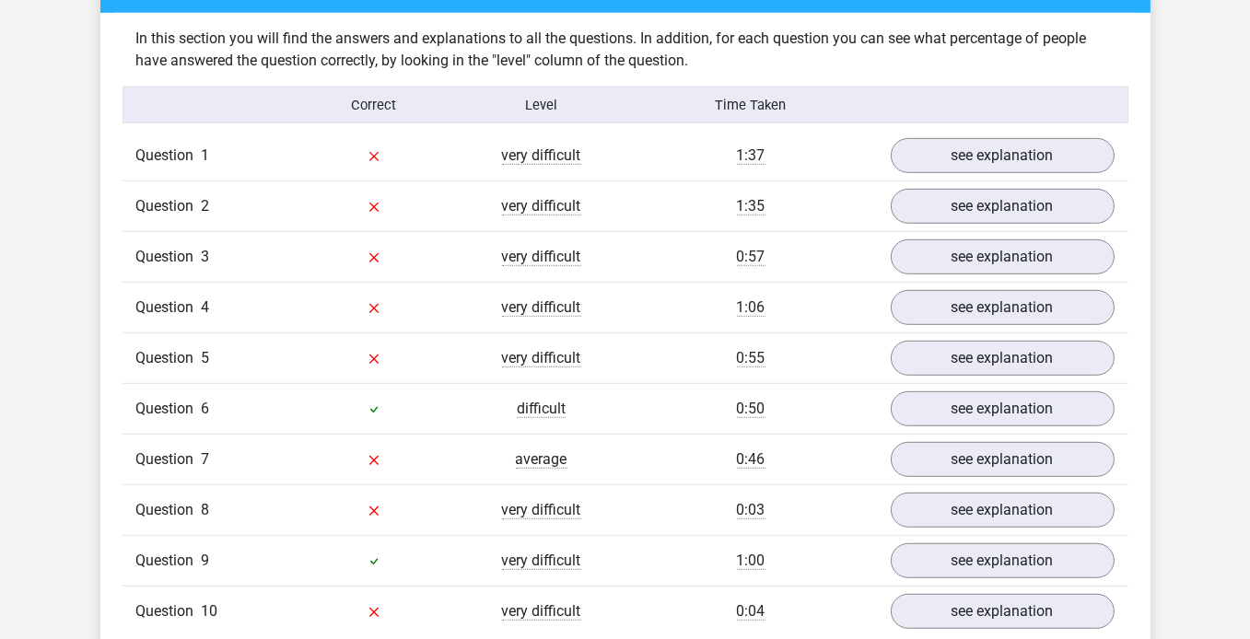
scroll to position [1381, 0]
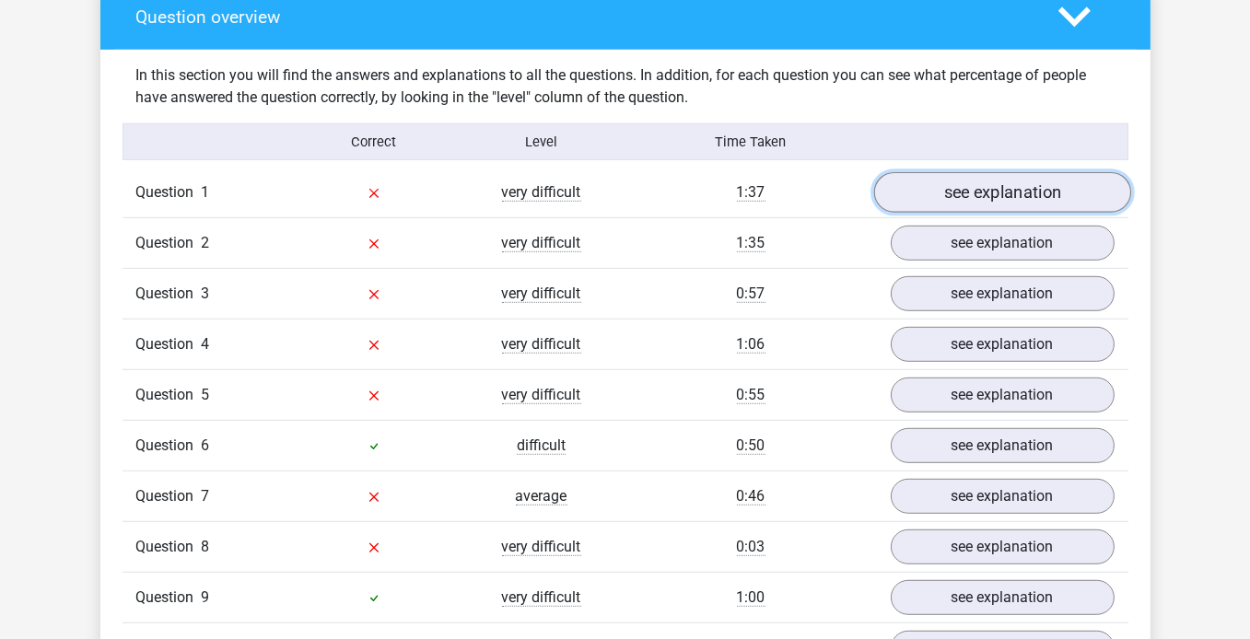
click at [947, 199] on link "see explanation" at bounding box center [1001, 192] width 257 height 41
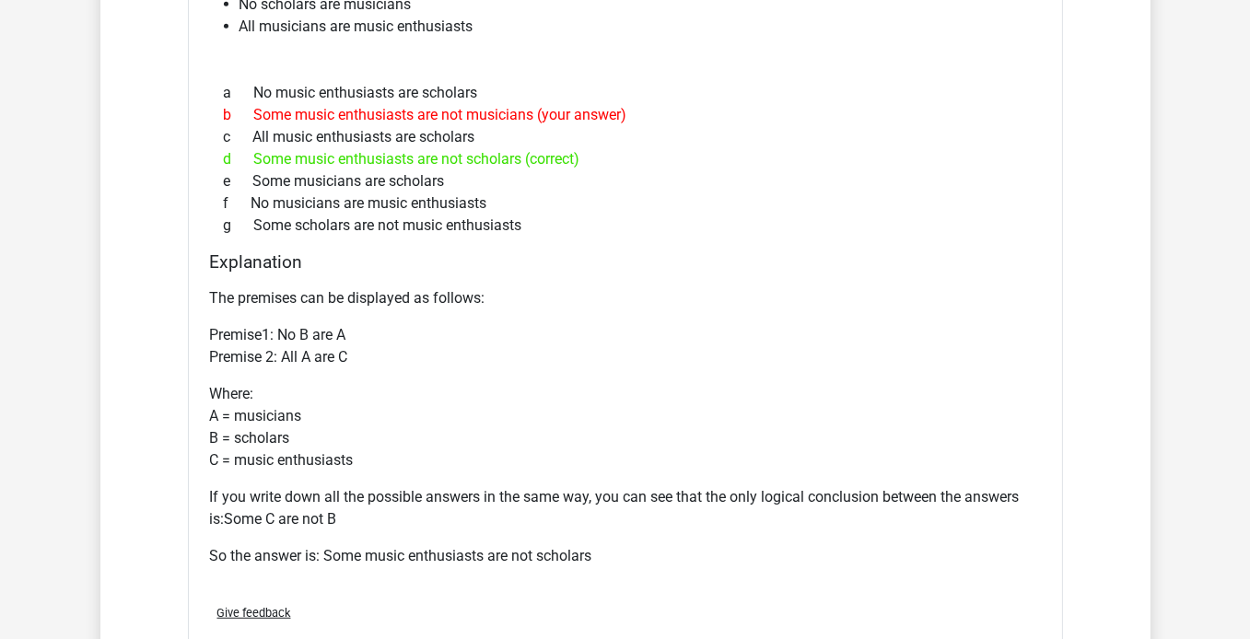
scroll to position [1566, 0]
